Goal: Browse casually: Explore the website without a specific task or goal

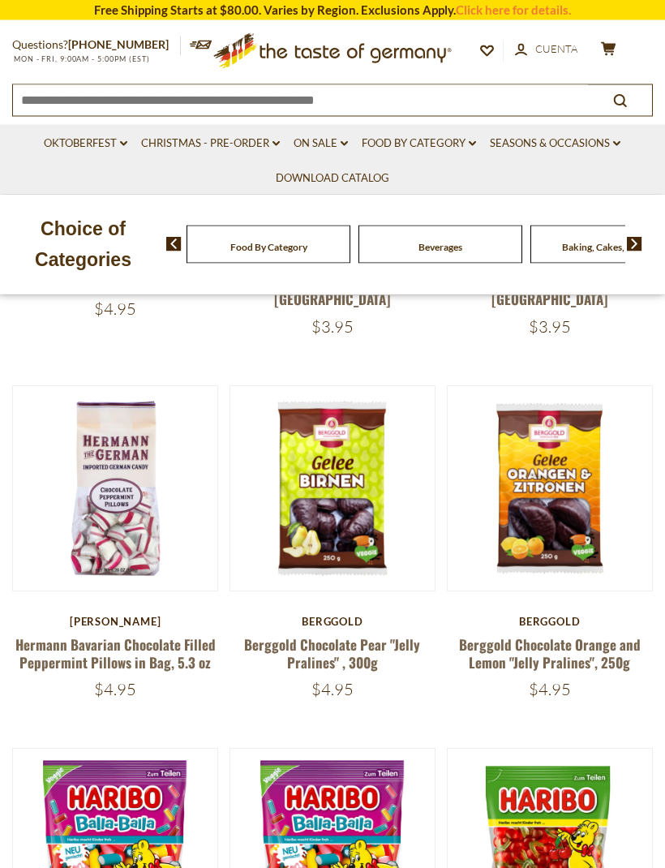
scroll to position [641, 0]
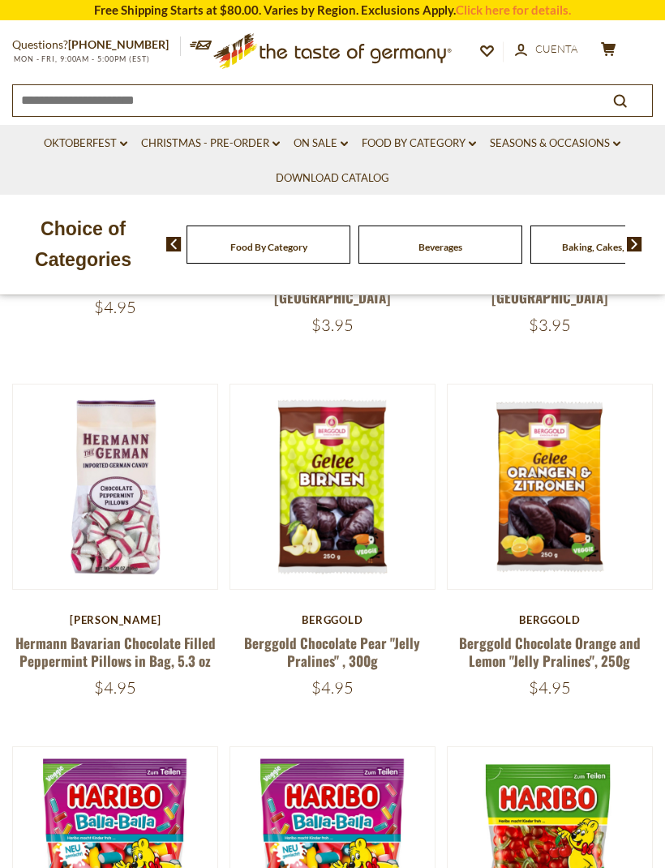
click at [576, 241] on button "Quick View" at bounding box center [550, 222] width 110 height 37
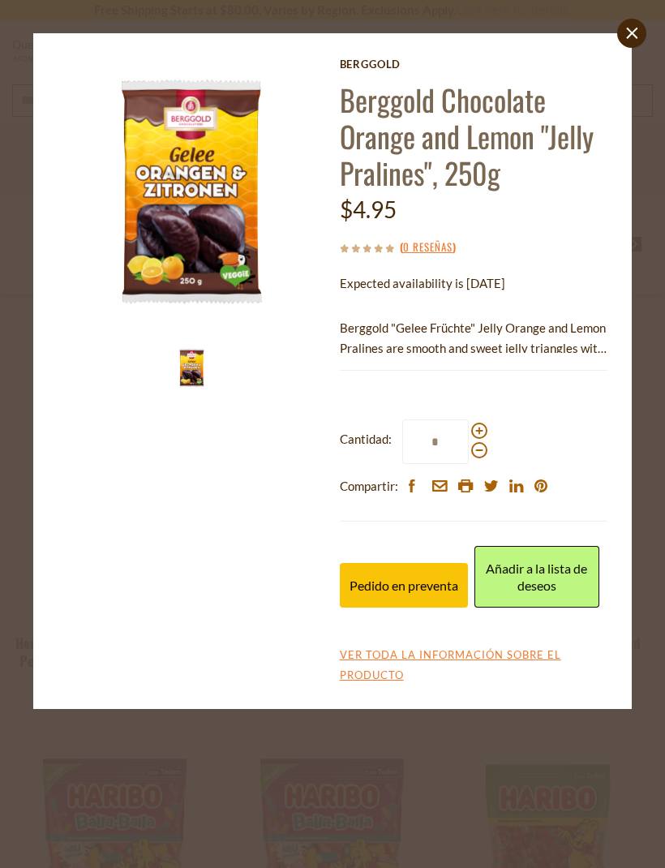
click at [538, 561] on link "Añadir a la lista de deseos" at bounding box center [537, 577] width 125 height 62
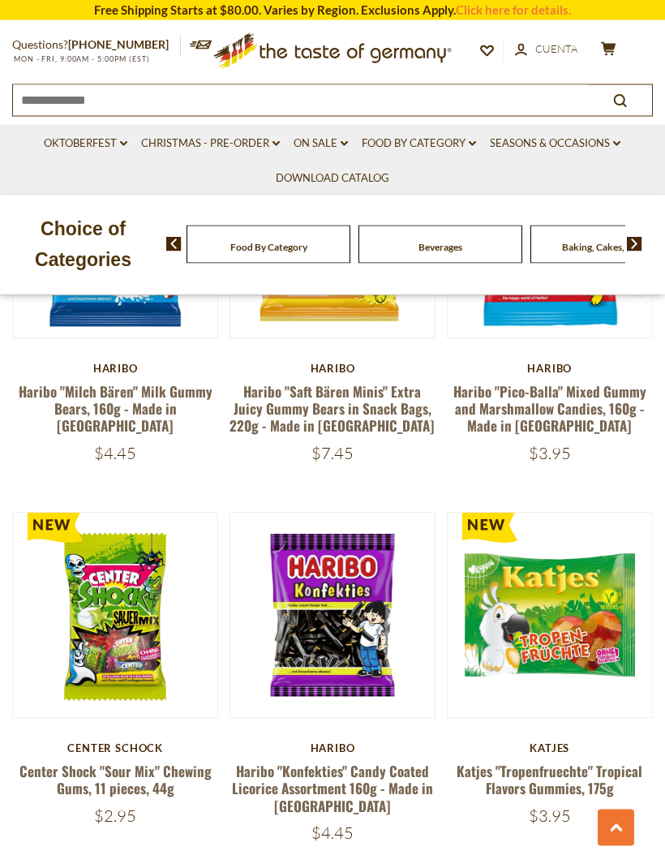
scroll to position [3595, 0]
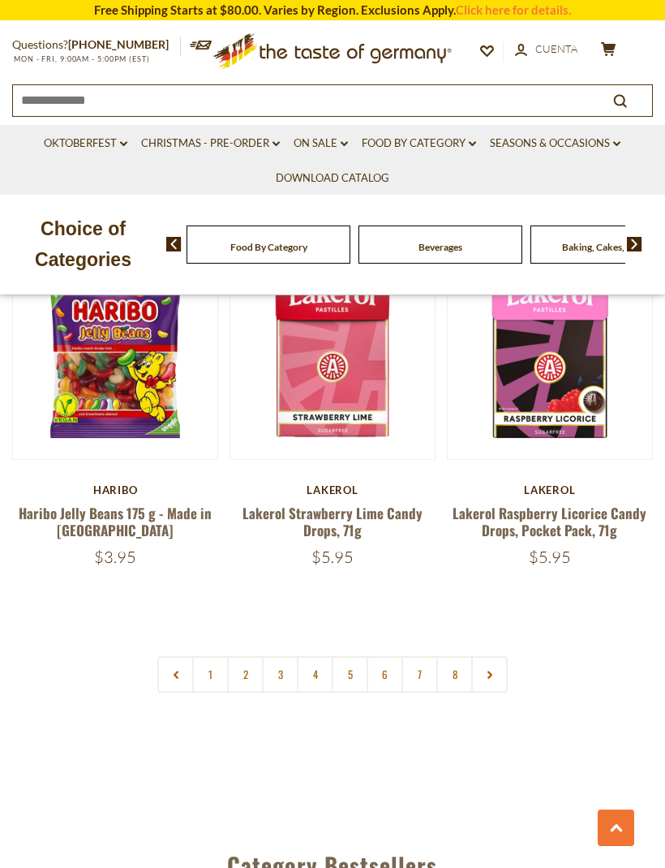
click at [495, 656] on link at bounding box center [489, 674] width 37 height 37
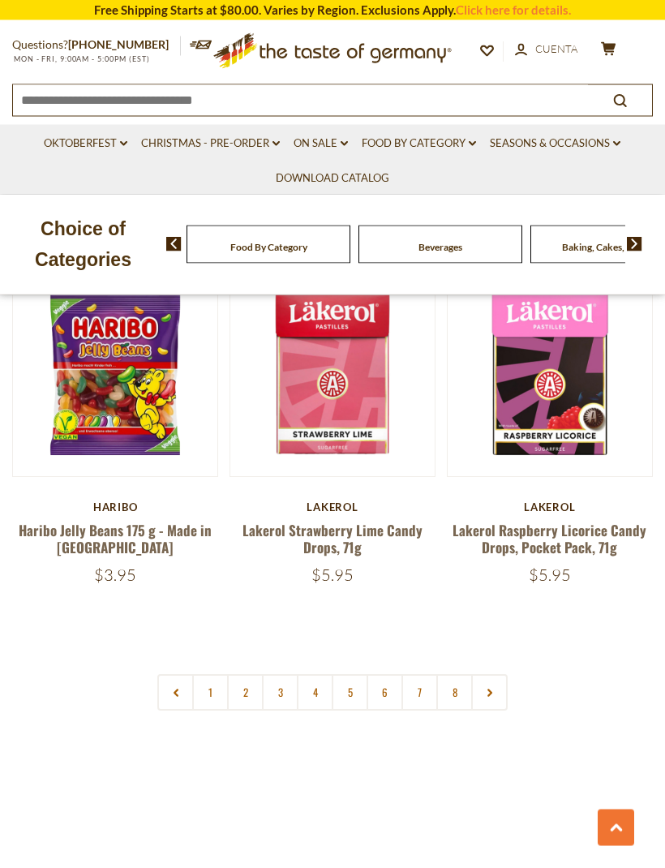
scroll to position [4597, 0]
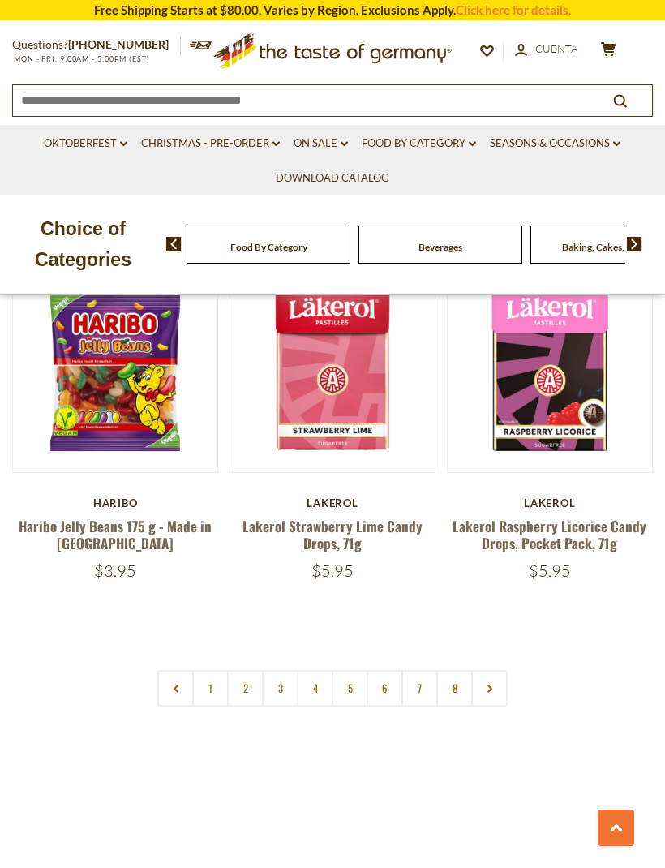
click at [245, 670] on link "2" at bounding box center [245, 688] width 37 height 37
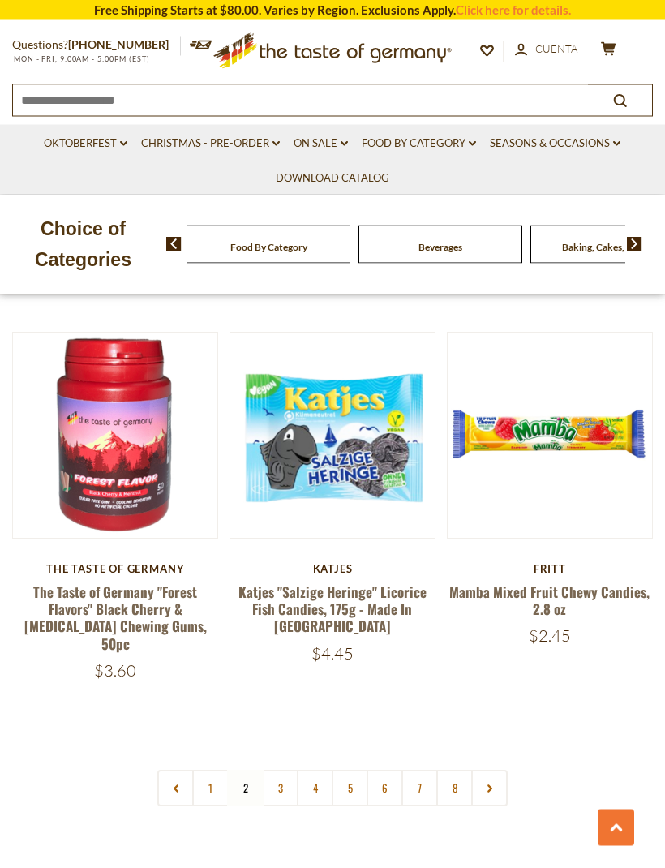
scroll to position [4460, 0]
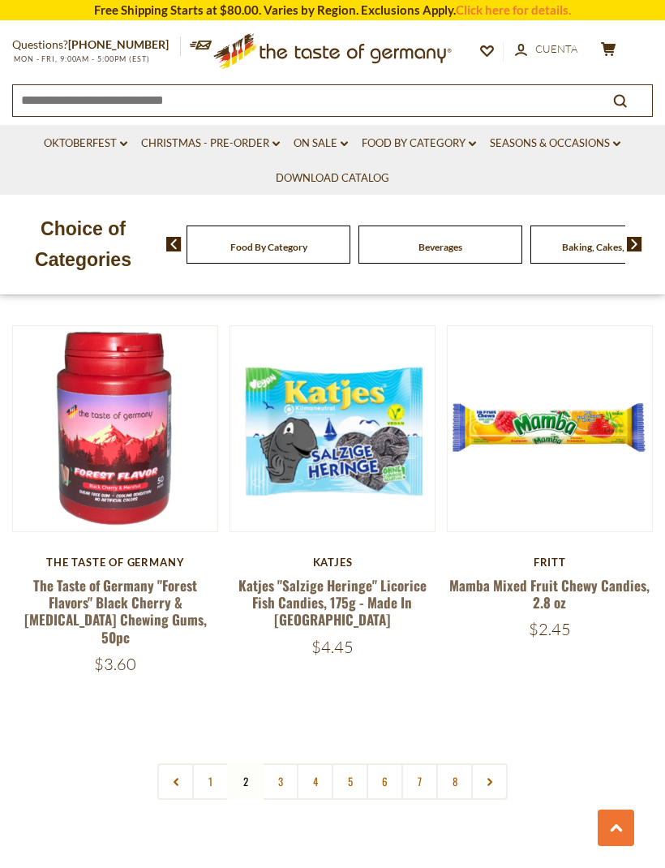
click at [502, 763] on link at bounding box center [489, 781] width 37 height 37
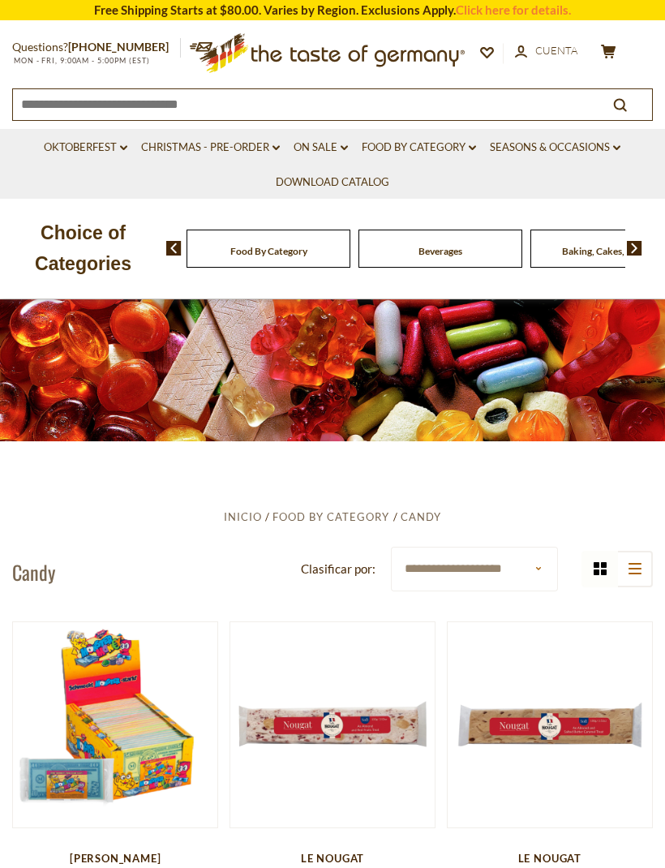
scroll to position [19, 0]
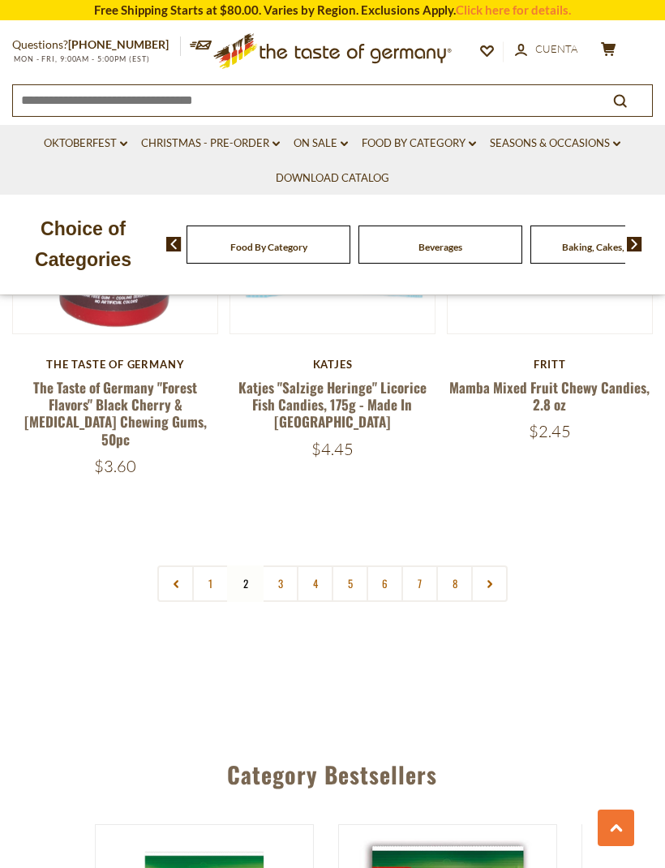
click at [287, 565] on link "3" at bounding box center [280, 583] width 37 height 37
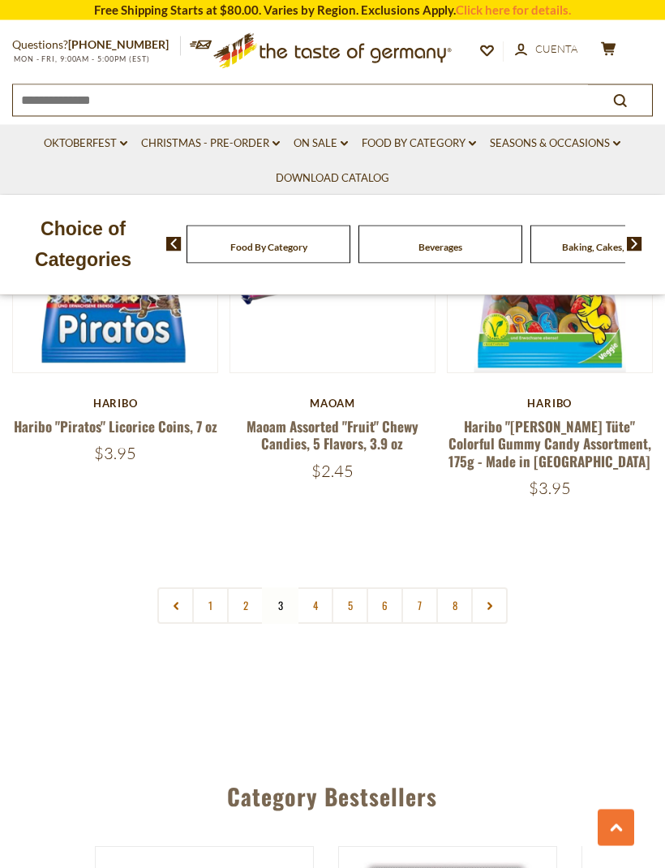
scroll to position [4559, 0]
click at [316, 587] on link "4" at bounding box center [315, 605] width 37 height 37
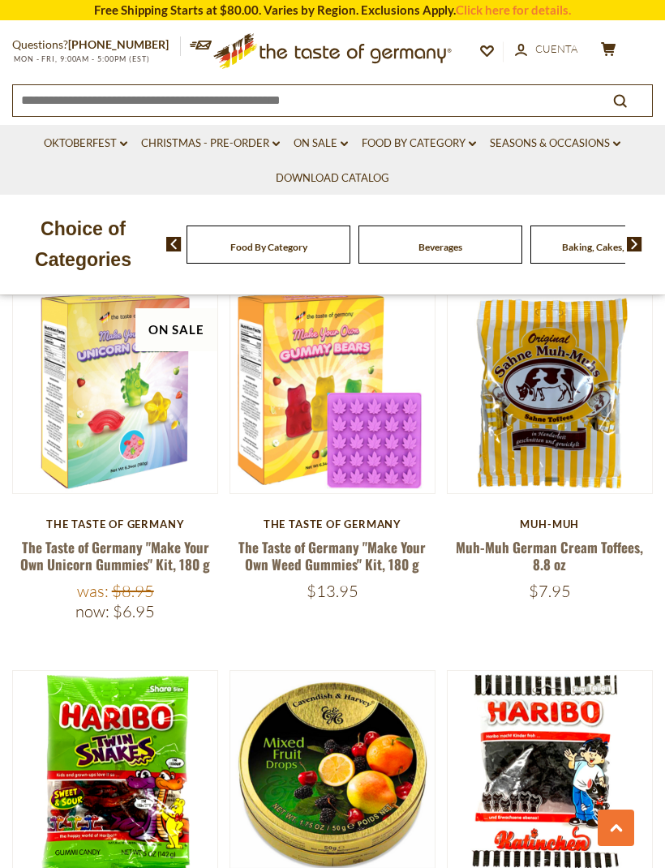
scroll to position [1495, 0]
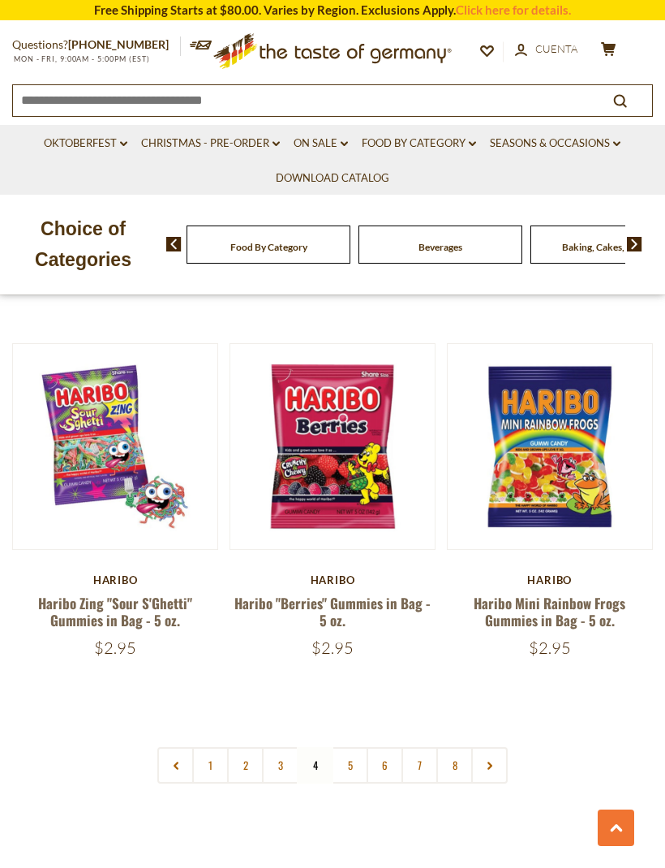
click at [360, 747] on link "5" at bounding box center [350, 765] width 37 height 37
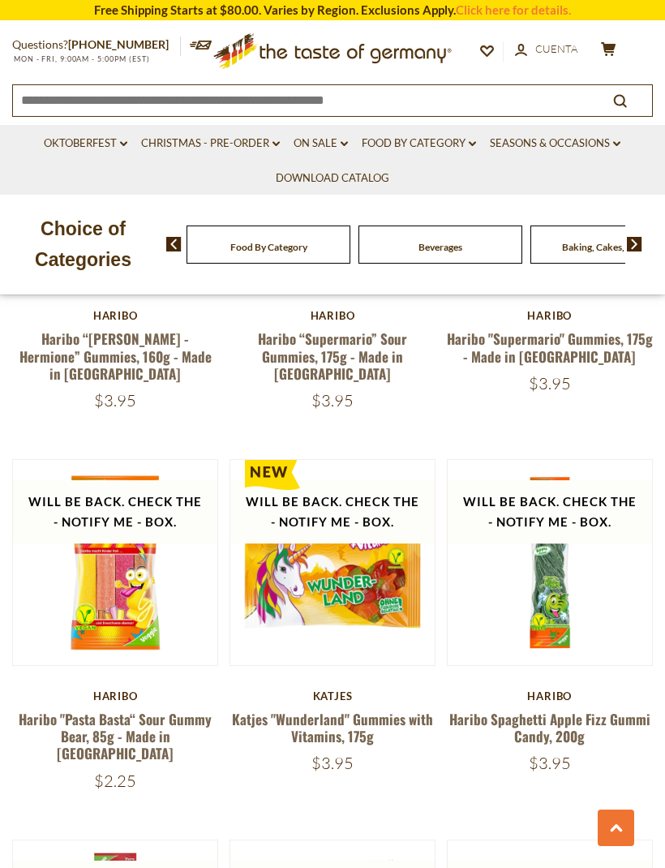
scroll to position [3976, 0]
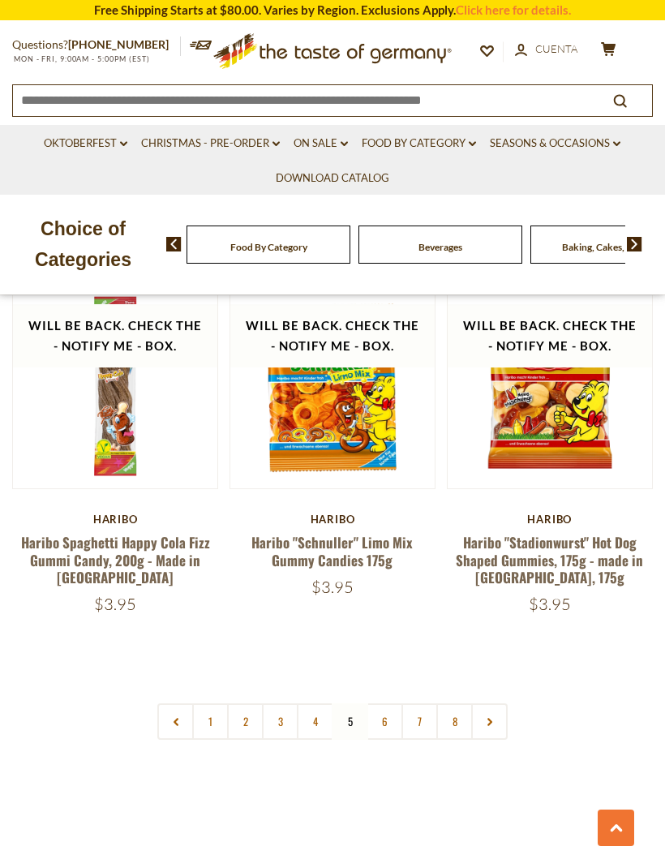
click at [388, 703] on link "6" at bounding box center [385, 721] width 37 height 37
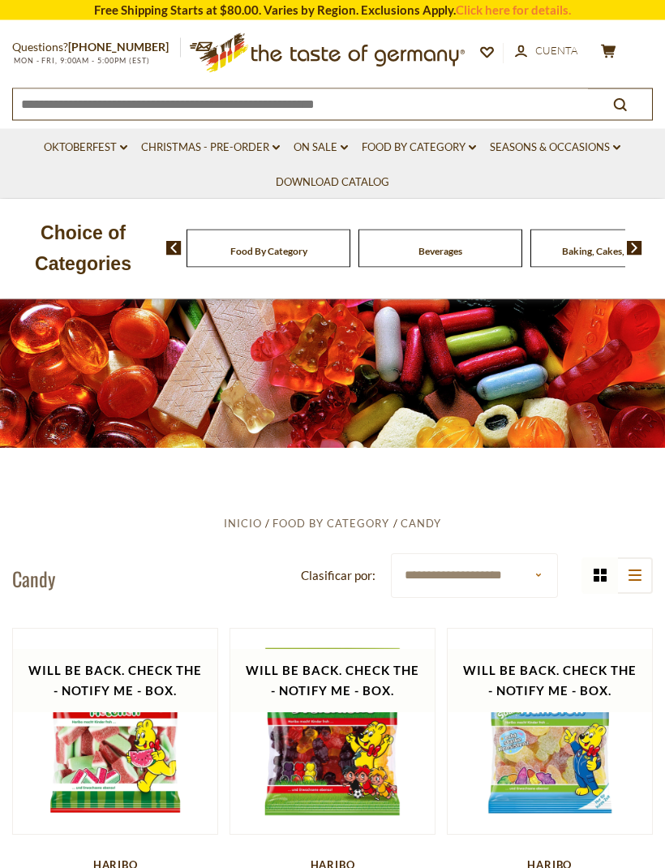
scroll to position [0, 0]
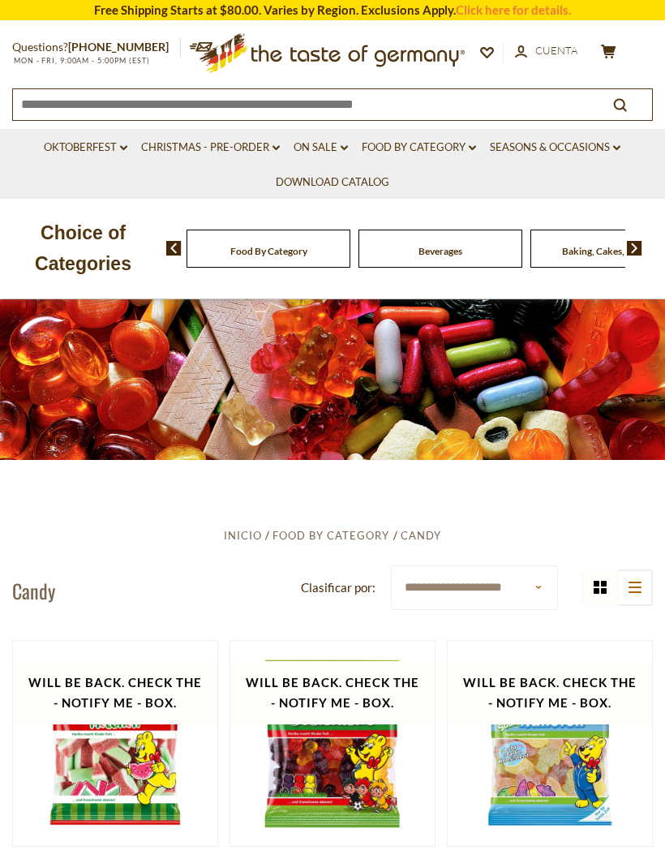
click at [461, 142] on link "Food By Category dropdown_arrow" at bounding box center [419, 148] width 114 height 18
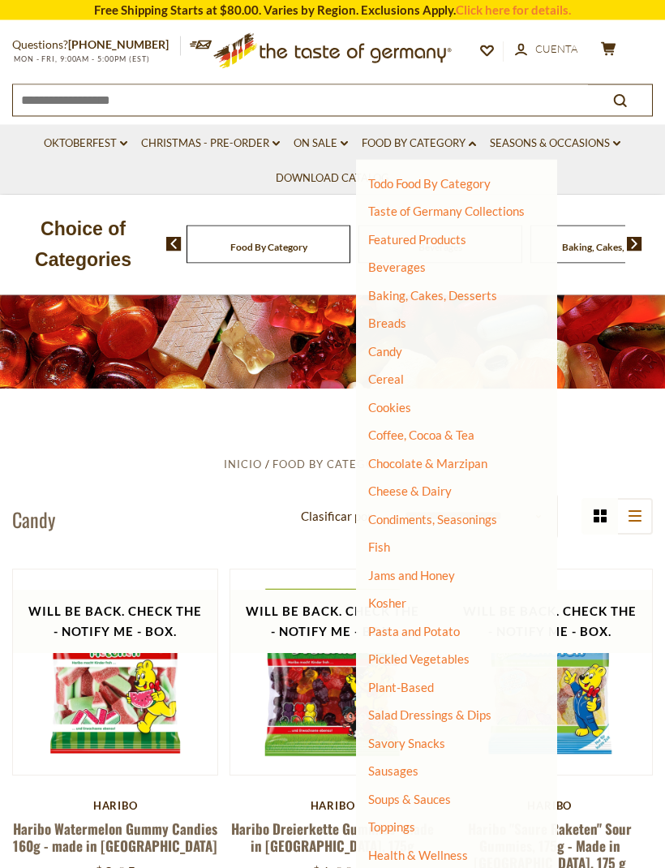
scroll to position [83, 0]
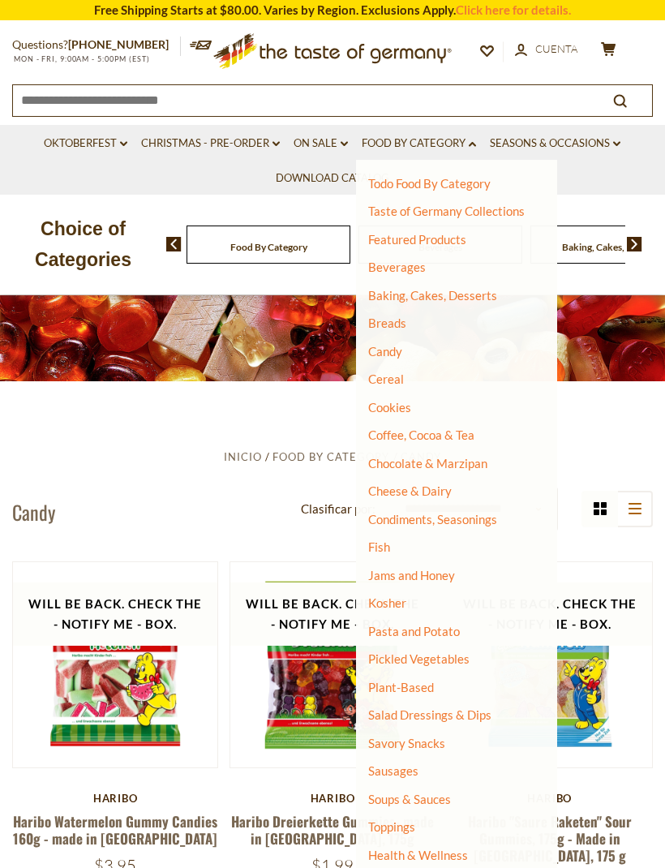
click at [428, 736] on link "Savory Snacks" at bounding box center [406, 743] width 77 height 15
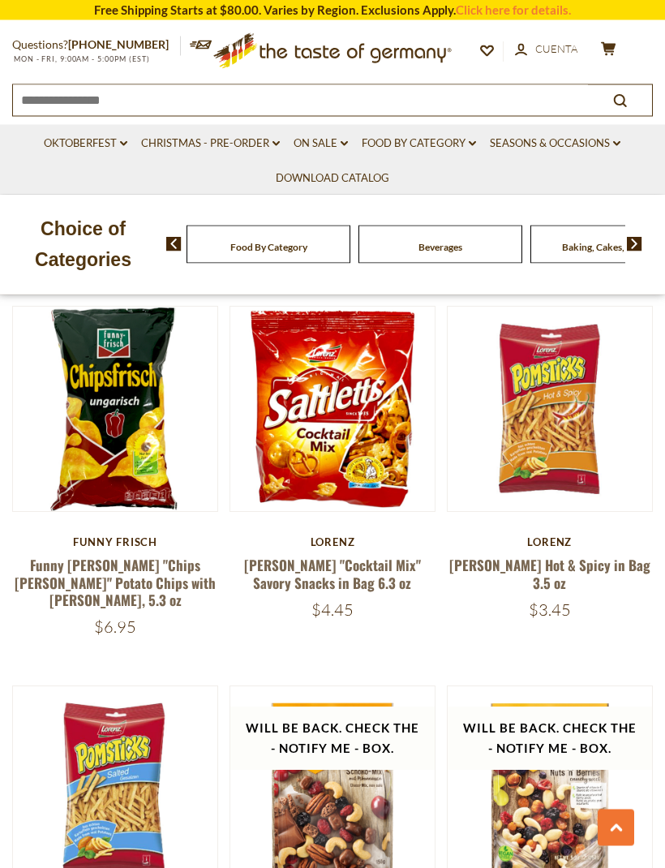
scroll to position [3328, 0]
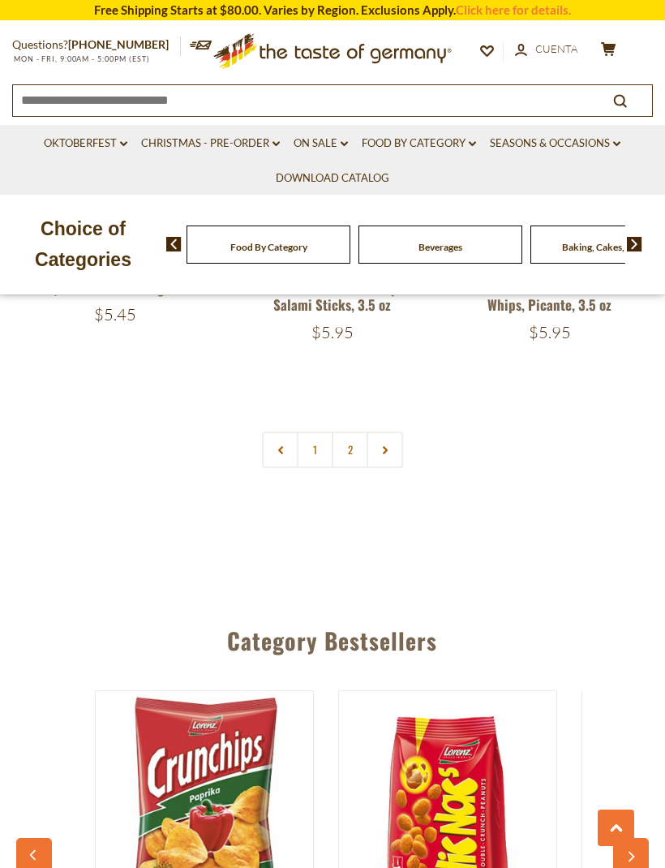
click at [350, 434] on link "2" at bounding box center [350, 450] width 37 height 37
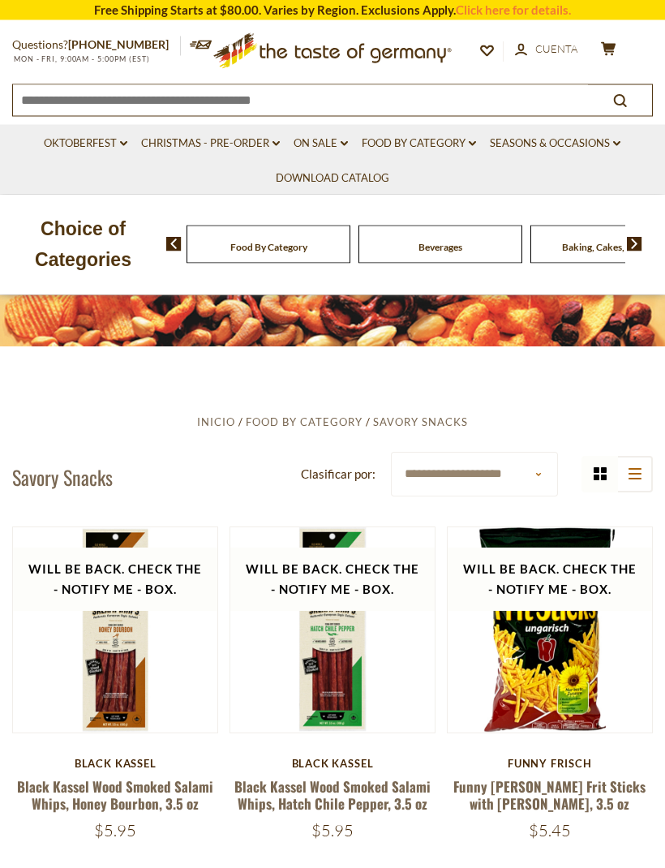
scroll to position [0, 0]
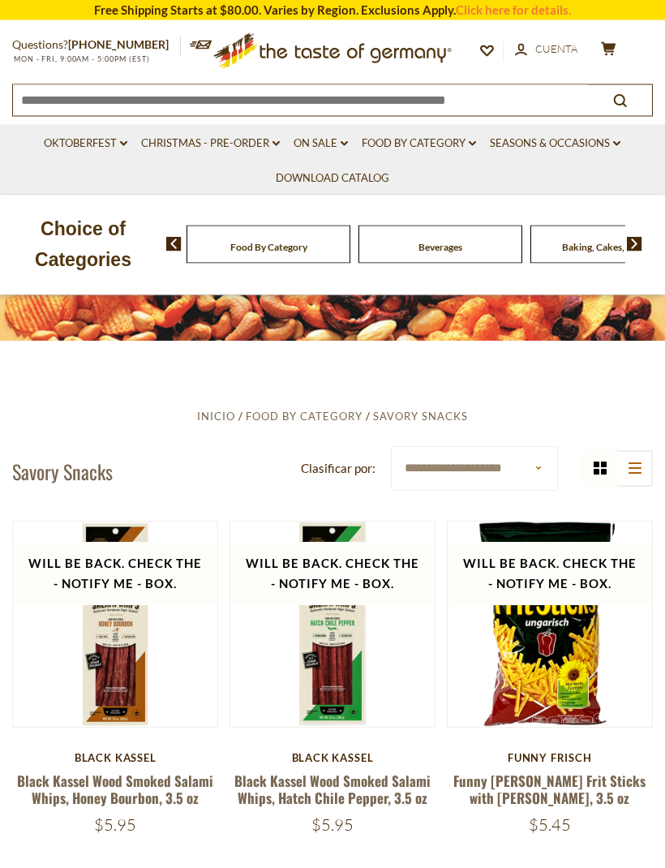
click at [613, 145] on link "Seasons & Occasions dropdown_arrow" at bounding box center [555, 144] width 131 height 18
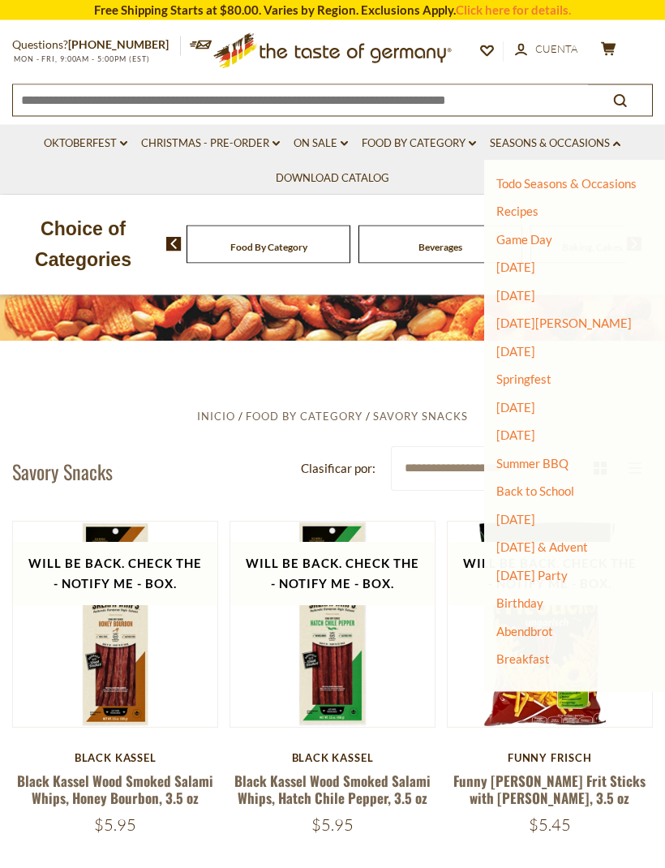
scroll to position [119, 0]
click at [441, 150] on link "Food By Category dropdown_arrow" at bounding box center [419, 144] width 114 height 18
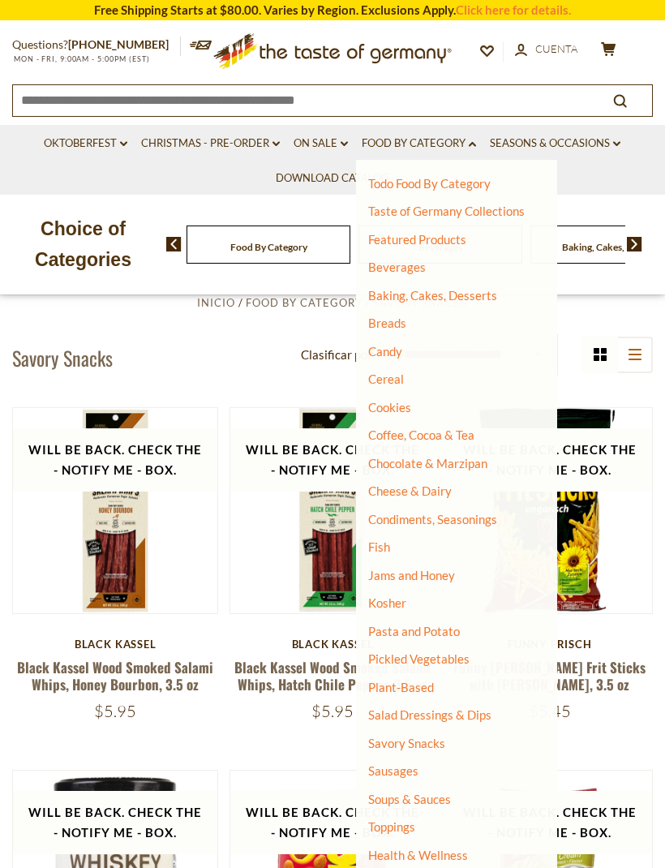
scroll to position [232, 0]
